Goal: Information Seeking & Learning: Learn about a topic

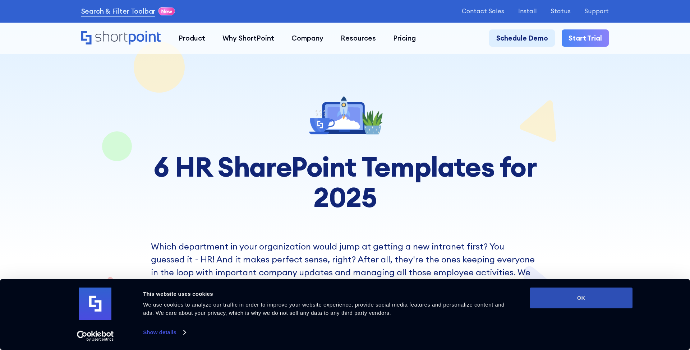
click at [567, 292] on button "OK" at bounding box center [580, 298] width 103 height 21
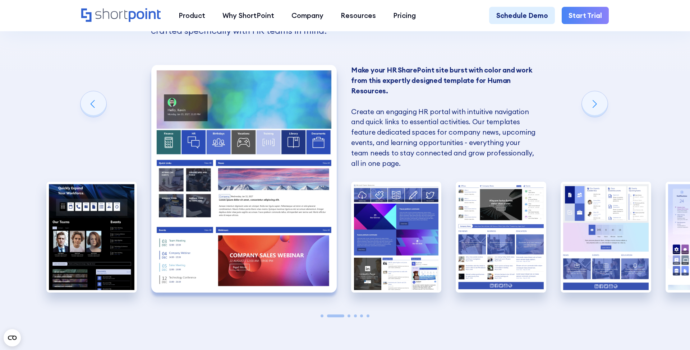
scroll to position [676, 0]
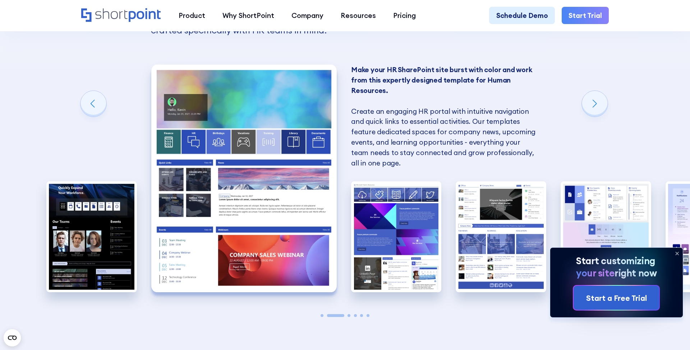
click at [677, 254] on icon at bounding box center [676, 253] width 3 height 3
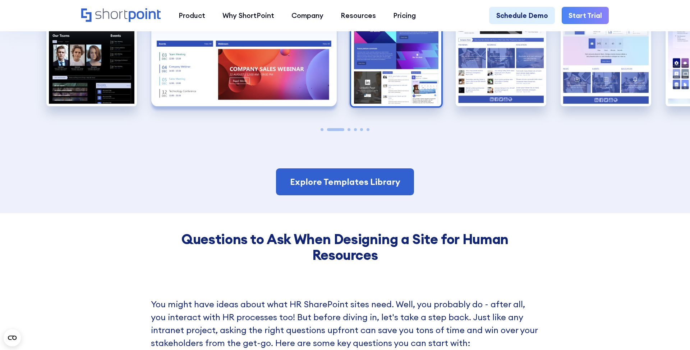
scroll to position [879, 0]
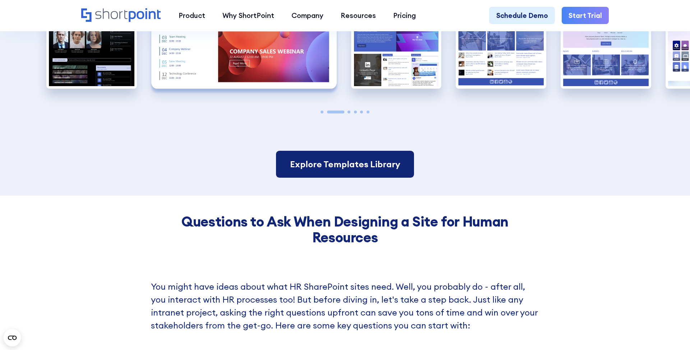
click at [351, 173] on link "Explore Templates Library" at bounding box center [345, 164] width 138 height 27
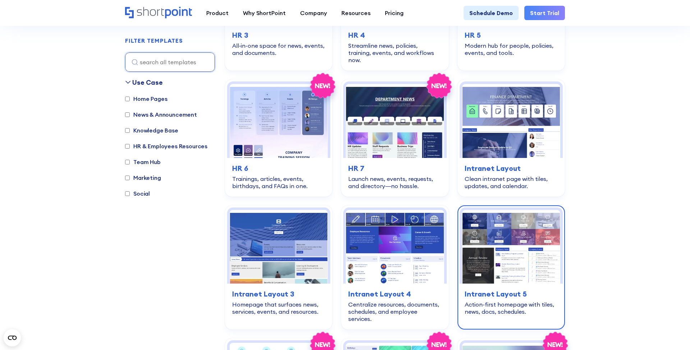
scroll to position [430, 0]
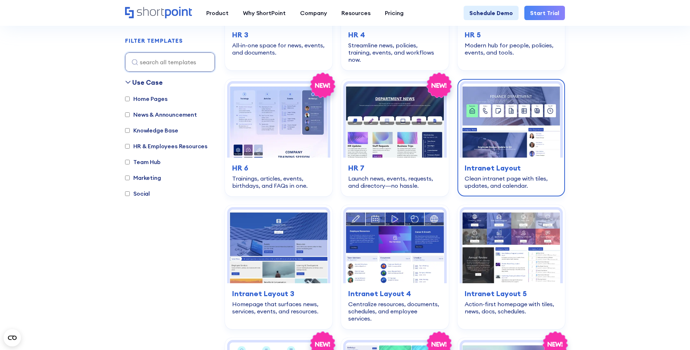
click at [519, 106] on img at bounding box center [511, 121] width 98 height 74
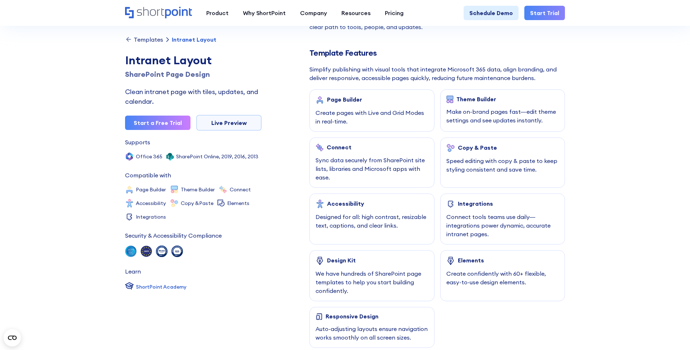
scroll to position [314, 0]
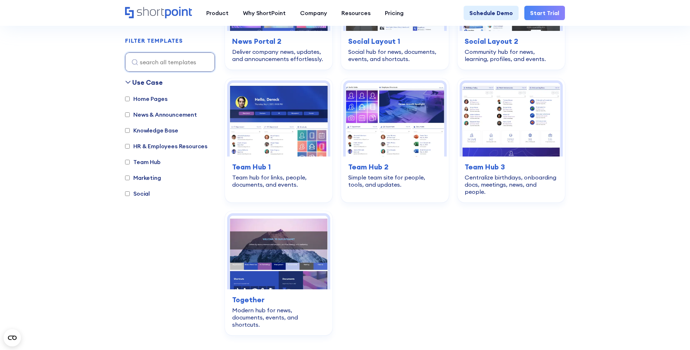
scroll to position [1069, 0]
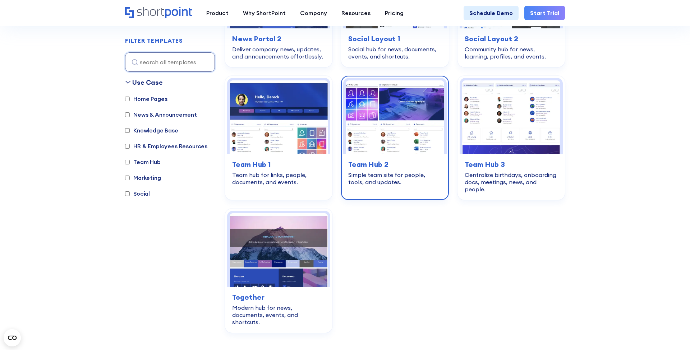
click at [389, 111] on img at bounding box center [394, 117] width 98 height 74
